Goal: Find specific page/section

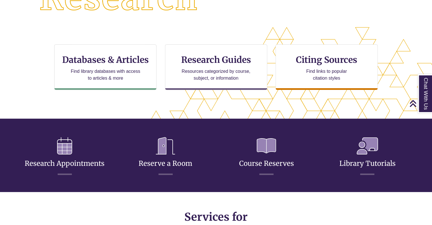
scroll to position [138, 384]
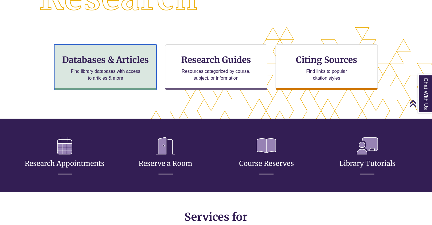
click at [126, 59] on h3 "Databases & Articles" at bounding box center [105, 59] width 93 height 11
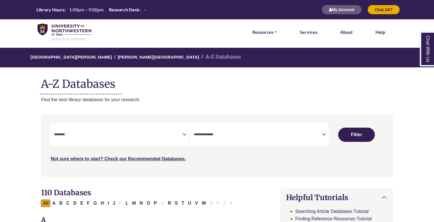
select select "Database Subject Filter"
select select "Database Types Filter"
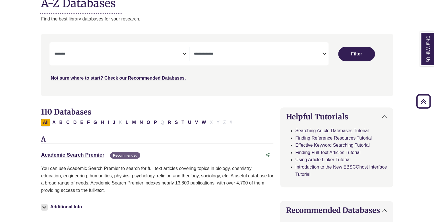
scroll to position [82, 0]
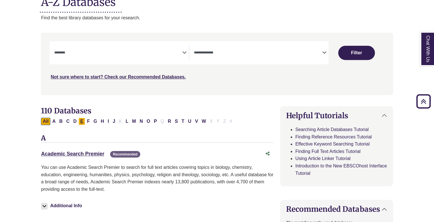
click at [82, 120] on button "E" at bounding box center [81, 121] width 7 height 7
select select "Database Subject Filter"
select select "Database Types Filter"
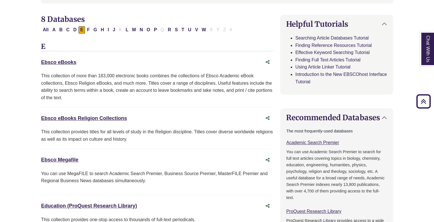
scroll to position [174, 0]
click at [67, 160] on link "Ebsco Megafile This link opens in a new window" at bounding box center [59, 160] width 37 height 6
